Goal: Task Accomplishment & Management: Complete application form

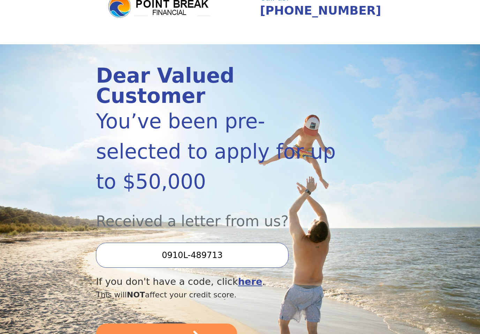
scroll to position [42, 0]
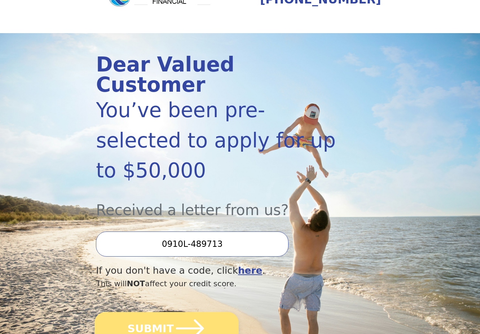
click at [202, 312] on icon "submit" at bounding box center [190, 328] width 32 height 32
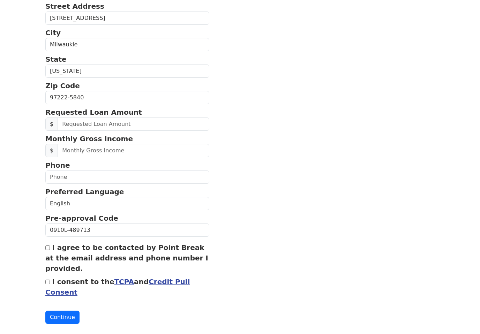
scroll to position [188, 0]
click at [134, 124] on input "text" at bounding box center [134, 123] width 152 height 13
type input "1.00"
type input "20,000.00"
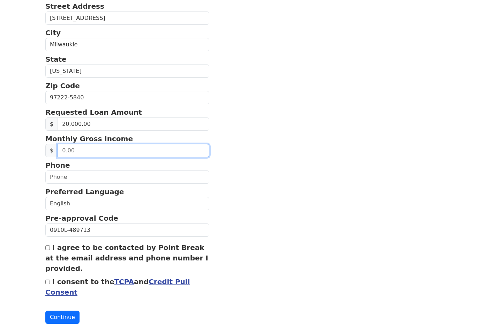
click at [130, 156] on input "text" at bounding box center [134, 150] width 152 height 13
type input "10,000.00"
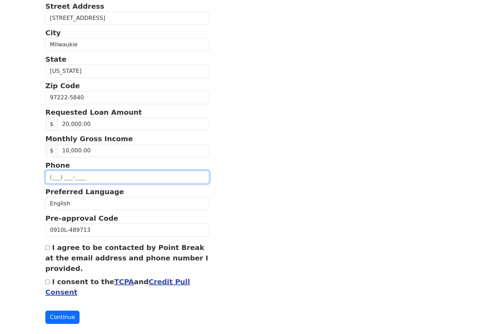
click at [127, 171] on input "text" at bounding box center [127, 176] width 164 height 13
type input "[PHONE_NUMBER]"
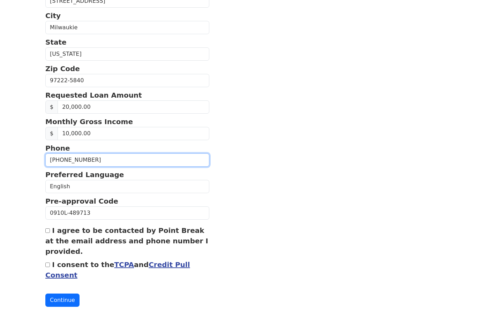
scroll to position [199, 0]
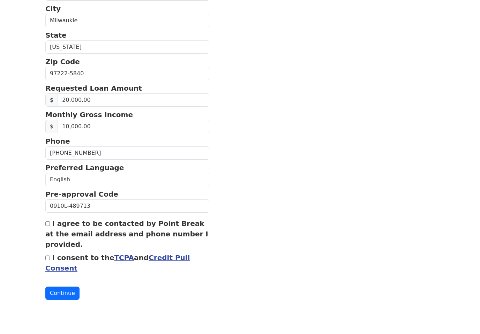
click at [48, 269] on input "I consent to the TCPA and Credit Pull Consent" at bounding box center [47, 271] width 5 height 5
checkbox input "true"
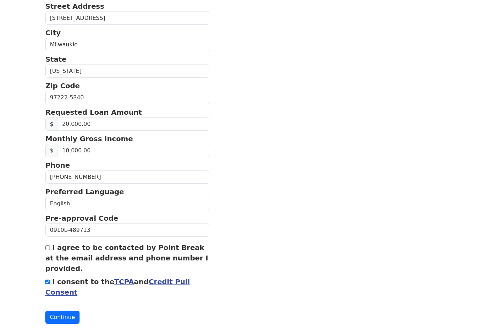
click at [49, 248] on input "I agree to be contacted by Point Break at the email address and phone number I …" at bounding box center [47, 247] width 5 height 5
checkbox input "true"
click at [68, 319] on button "Continue" at bounding box center [62, 317] width 34 height 13
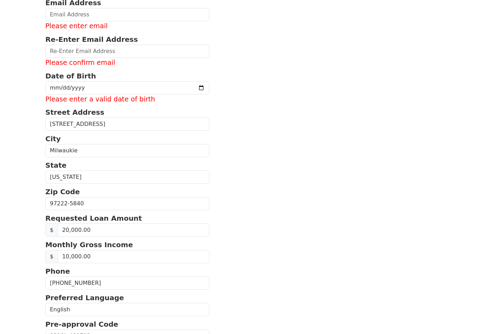
scroll to position [112, 0]
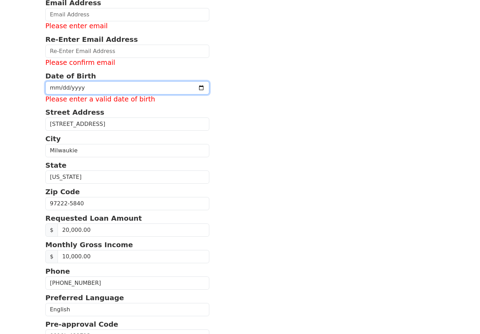
click at [131, 86] on input "[DATE]" at bounding box center [127, 87] width 164 height 13
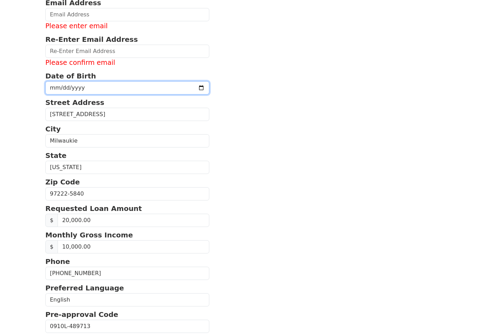
type input "1997-06-09"
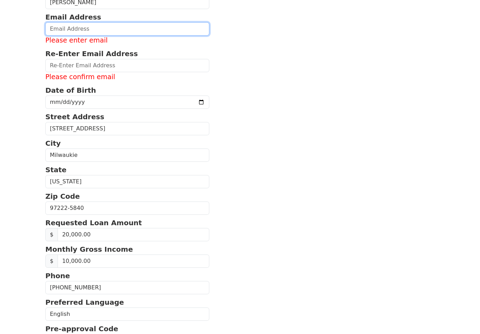
click at [116, 29] on input "email" at bounding box center [127, 28] width 164 height 13
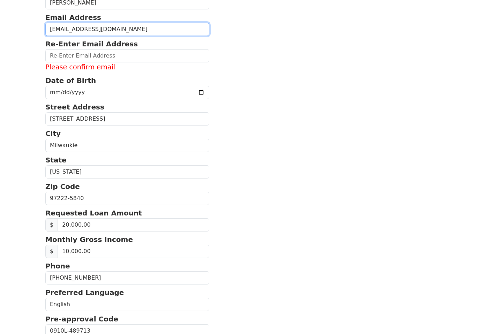
type input "alcarazmaria0@gmail.com"
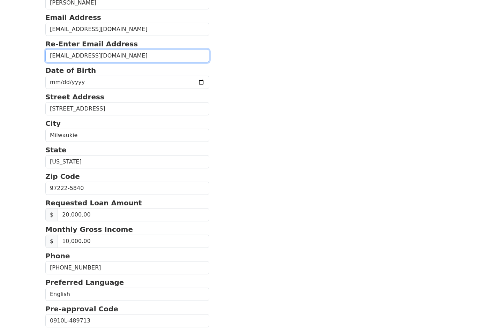
scroll to position [94, 0]
type input "alcarazmaria0@gmail.com"
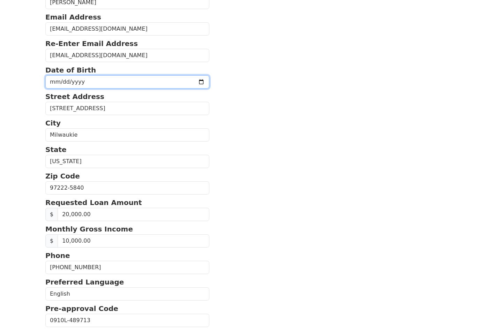
click at [119, 84] on input "1997-06-09" at bounding box center [127, 85] width 164 height 13
type input "1997-06-06"
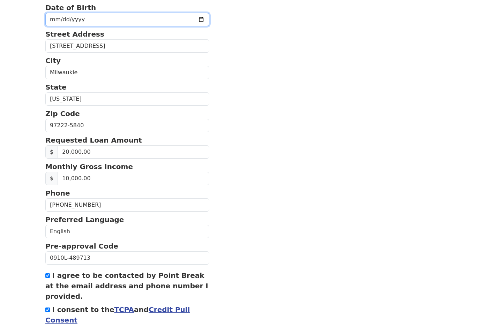
scroll to position [188, 0]
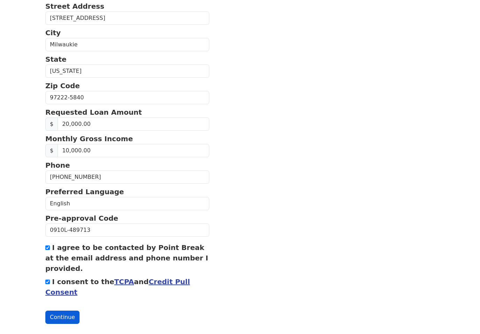
click at [54, 318] on button "Continue" at bounding box center [62, 317] width 34 height 13
